Goal: Find specific page/section: Find specific page/section

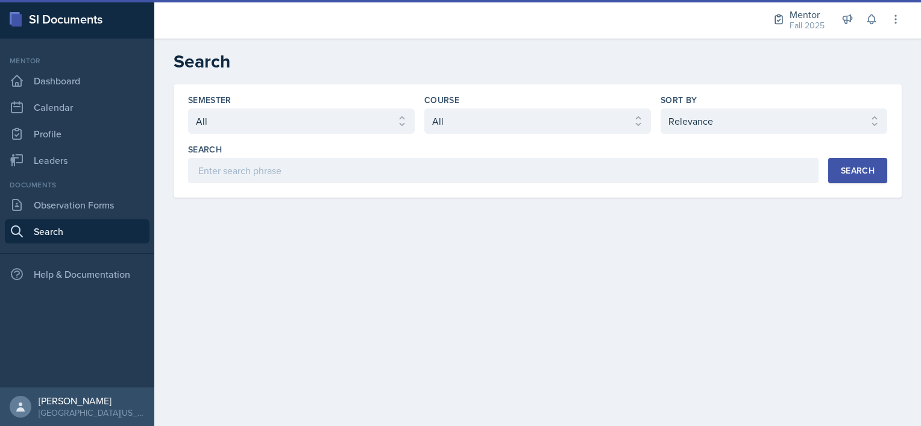
select select "all"
select select "1"
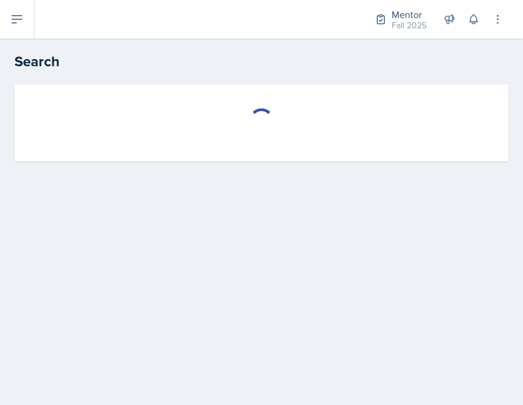
select select "all"
select select "1"
